Goal: Navigation & Orientation: Find specific page/section

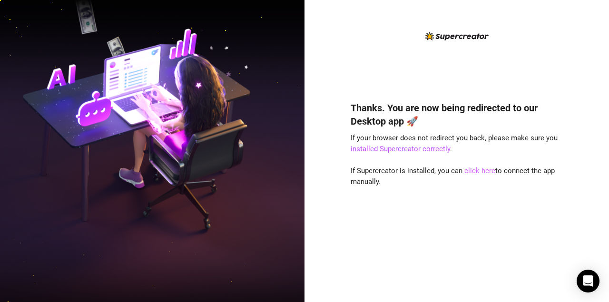
click at [483, 170] on link "click here" at bounding box center [480, 171] width 31 height 9
click at [479, 168] on link "click here" at bounding box center [480, 171] width 31 height 9
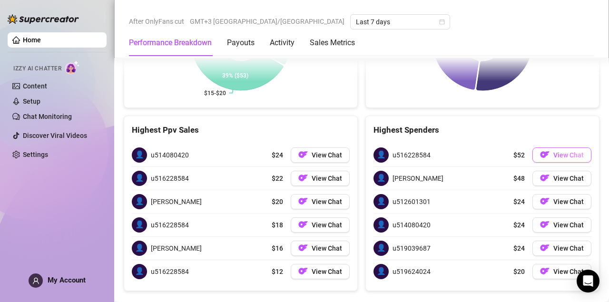
scroll to position [1357, 0]
click at [559, 151] on span "View Chat" at bounding box center [569, 155] width 30 height 8
click at [560, 151] on span "View Chat" at bounding box center [569, 155] width 30 height 8
